Goal: Task Accomplishment & Management: Complete application form

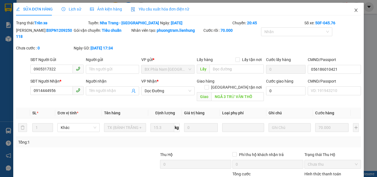
click at [354, 12] on icon "close" at bounding box center [356, 10] width 4 height 4
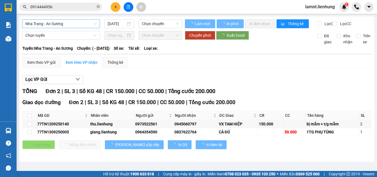
click at [81, 26] on span "Nha Trang - An Sương" at bounding box center [60, 24] width 71 height 8
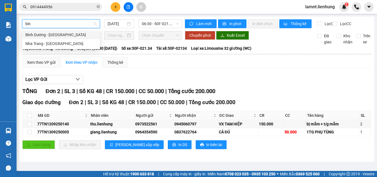
type input "bình"
click at [59, 46] on div "Nha Trang - [GEOGRAPHIC_DATA]" at bounding box center [60, 44] width 71 height 6
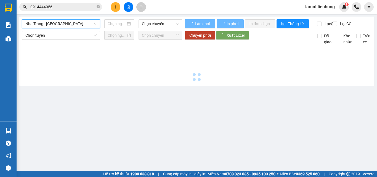
type input "[DATE]"
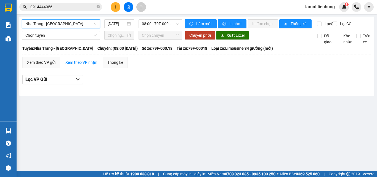
click at [64, 24] on span "Nha Trang - [GEOGRAPHIC_DATA]" at bounding box center [60, 24] width 71 height 8
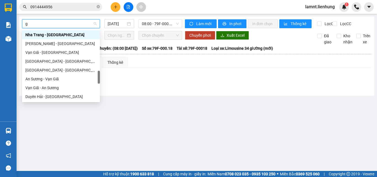
type input "ga"
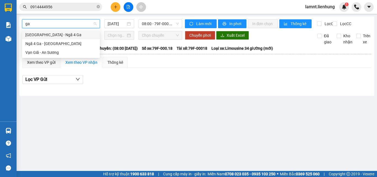
click at [60, 35] on div "[GEOGRAPHIC_DATA] - Ngã 4 Ga" at bounding box center [60, 35] width 71 height 6
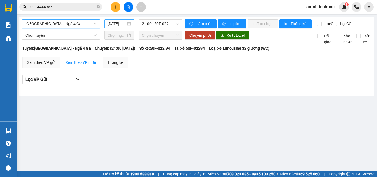
click at [113, 23] on input "[DATE]" at bounding box center [117, 24] width 18 height 6
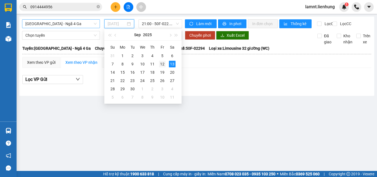
click at [165, 60] on td "12" at bounding box center [162, 64] width 10 height 8
type input "[DATE]"
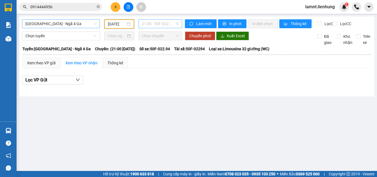
click at [158, 23] on span "21:00 - 50F-022.94" at bounding box center [160, 24] width 37 height 8
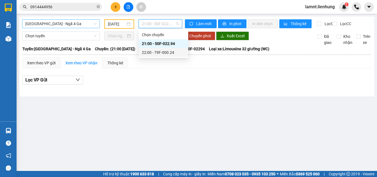
click at [159, 50] on div "22:00 - 79F-000.24" at bounding box center [163, 52] width 43 height 6
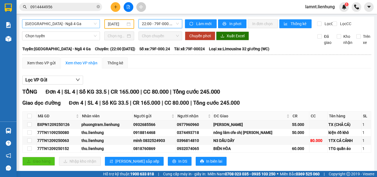
click at [51, 23] on span "[GEOGRAPHIC_DATA] - Ngã 4 Ga" at bounding box center [60, 24] width 71 height 8
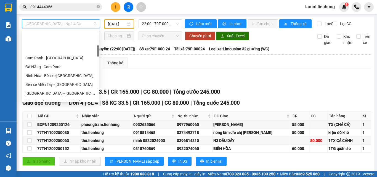
scroll to position [110, 0]
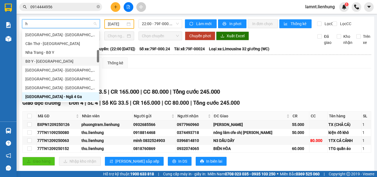
type input "ho"
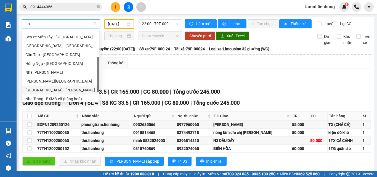
click at [58, 90] on div "[GEOGRAPHIC_DATA] - [PERSON_NAME]" at bounding box center [60, 90] width 70 height 6
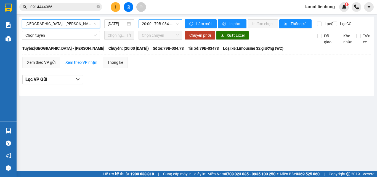
click at [171, 22] on span "20:00 - 79B-034.73" at bounding box center [160, 24] width 37 height 8
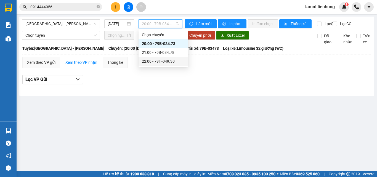
click at [172, 60] on div "22:00 - 79H-049.30" at bounding box center [163, 61] width 43 height 6
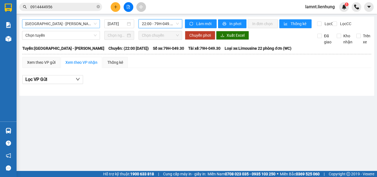
click at [71, 25] on span "[GEOGRAPHIC_DATA] - [PERSON_NAME]" at bounding box center [60, 24] width 71 height 8
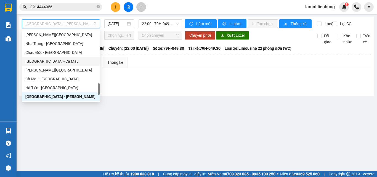
scroll to position [443, 0]
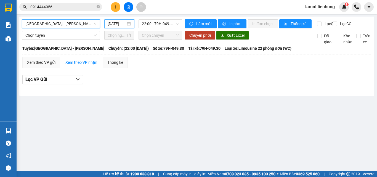
click at [111, 21] on input "[DATE]" at bounding box center [117, 24] width 18 height 6
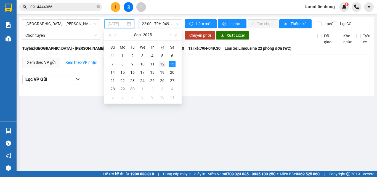
click at [163, 63] on div "12" at bounding box center [162, 64] width 7 height 7
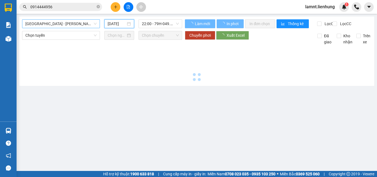
type input "[DATE]"
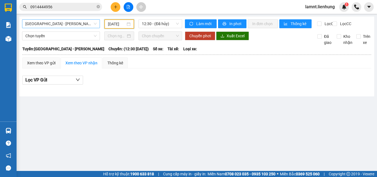
click at [70, 25] on span "[GEOGRAPHIC_DATA] - [PERSON_NAME]" at bounding box center [60, 24] width 71 height 8
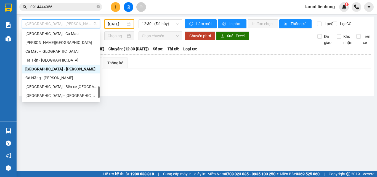
scroll to position [406, 0]
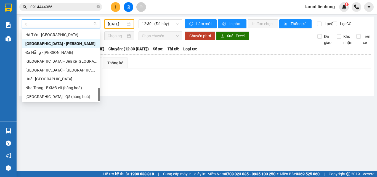
type input "ga"
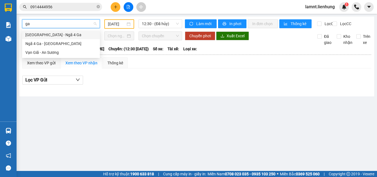
click at [60, 31] on div "[GEOGRAPHIC_DATA] - Ngã 4 Ga" at bounding box center [61, 34] width 78 height 9
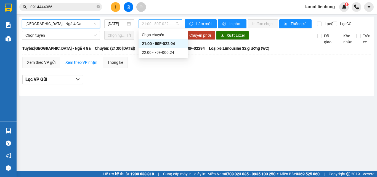
click at [158, 24] on span "21:00 - 50F-022.94" at bounding box center [160, 24] width 37 height 8
click at [163, 52] on div "22:00 - 79F-000.24" at bounding box center [163, 52] width 43 height 6
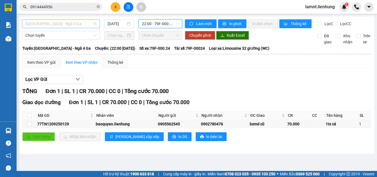
scroll to position [141, 0]
click at [68, 22] on span "[GEOGRAPHIC_DATA] - Ngã 4 Ga" at bounding box center [60, 24] width 71 height 8
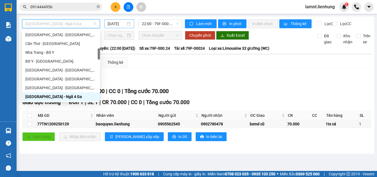
click at [116, 25] on input "[DATE]" at bounding box center [117, 24] width 18 height 6
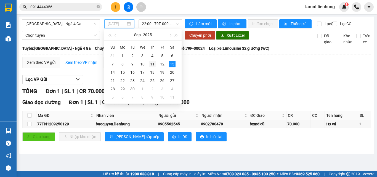
click at [149, 63] on div "11" at bounding box center [152, 64] width 7 height 7
type input "[DATE]"
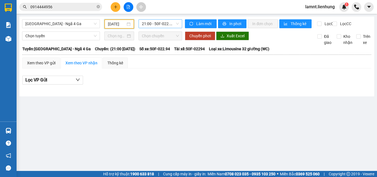
click at [151, 22] on span "21:00 - 50F-022.94" at bounding box center [160, 24] width 37 height 8
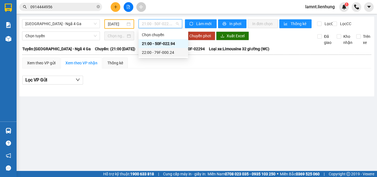
click at [154, 55] on div "22:00 - 79F-000.24" at bounding box center [163, 52] width 43 height 6
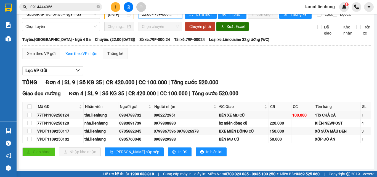
scroll to position [14, 0]
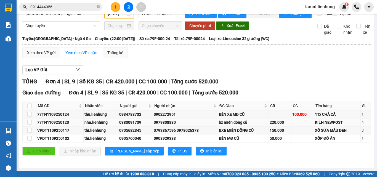
drag, startPoint x: 151, startPoint y: 124, endPoint x: 174, endPoint y: 126, distance: 22.7
click at [174, 126] on td "0979808880" at bounding box center [185, 122] width 65 height 8
copy div "0979808880"
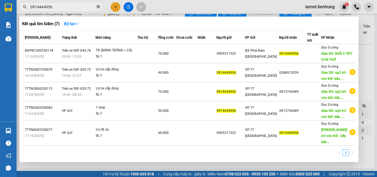
click at [98, 7] on icon "close-circle" at bounding box center [98, 6] width 3 height 3
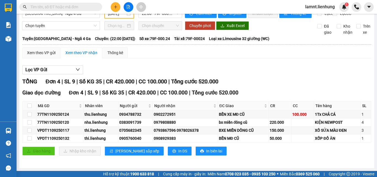
paste input "0979808880"
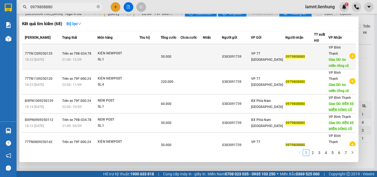
type input "0979808880"
click at [121, 54] on div "KIỆN NEWPOST" at bounding box center [118, 53] width 41 height 6
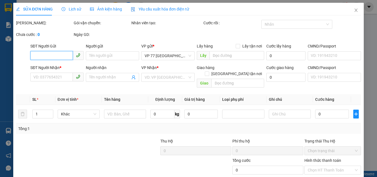
type input "0383091739"
type input "0979808880"
type input "bx miền đông cũ"
type input "50.000"
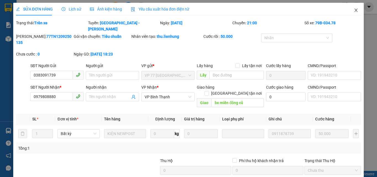
click at [355, 12] on icon "close" at bounding box center [356, 10] width 3 height 3
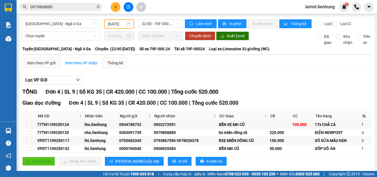
click at [79, 7] on input "0979808880" at bounding box center [62, 7] width 65 height 6
